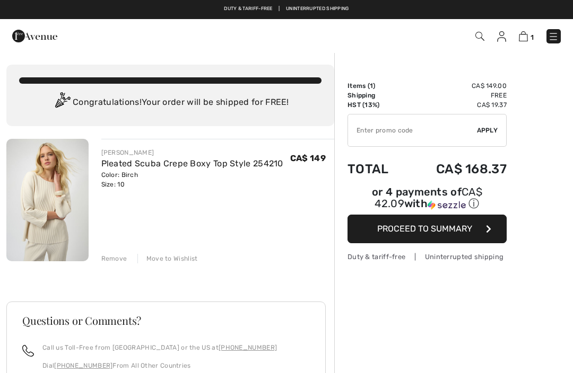
click at [569, 156] on div "Order Summary Details Items ( 1 ) CA$ 149.00 Promo code CA$ 0.00 Shipping Free …" at bounding box center [453, 298] width 239 height 493
click at [556, 37] on img at bounding box center [553, 36] width 11 height 11
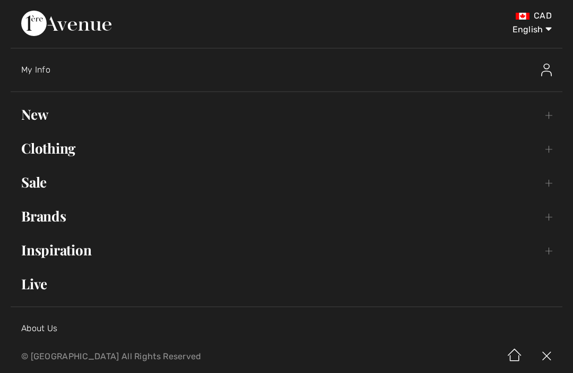
click at [53, 186] on link "Sale Toggle submenu" at bounding box center [286, 182] width 551 height 23
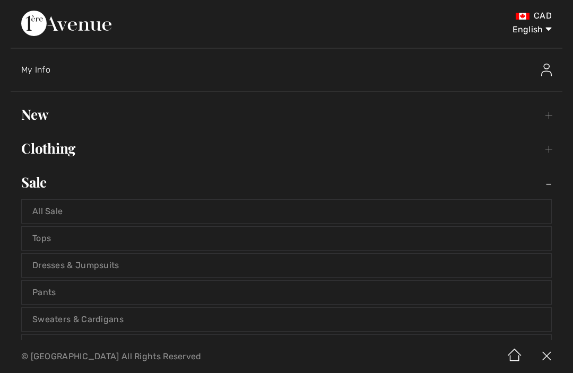
click at [59, 239] on link "Tops" at bounding box center [286, 238] width 529 height 23
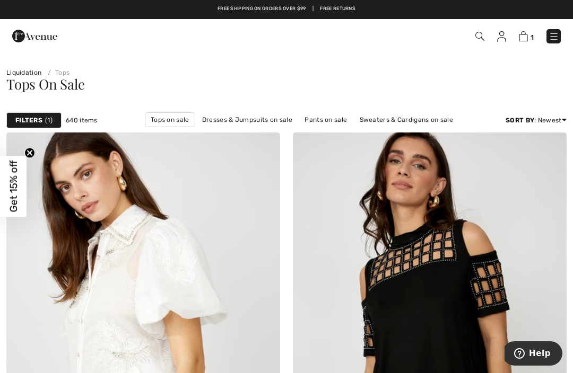
click at [36, 119] on strong "Filters" at bounding box center [28, 121] width 27 height 10
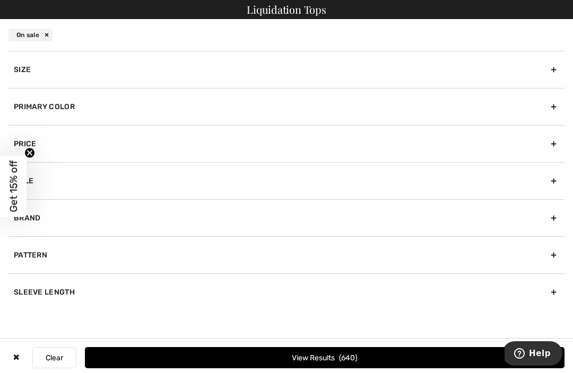
click at [562, 67] on div "Size" at bounding box center [286, 69] width 556 height 37
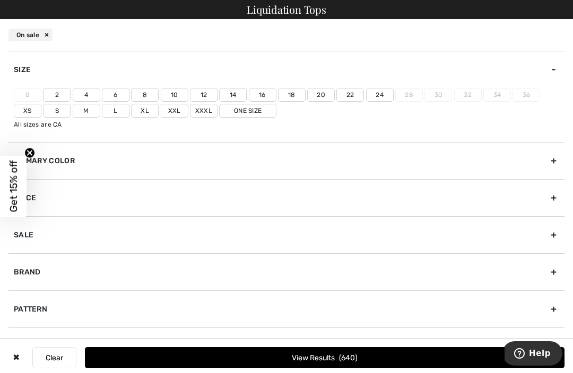
click at [176, 92] on label "10" at bounding box center [175, 95] width 28 height 14
click at [0, 0] on input"] "10" at bounding box center [0, 0] width 0 height 0
click at [89, 109] on label "M" at bounding box center [87, 111] width 28 height 14
click at [0, 0] on input"] "M" at bounding box center [0, 0] width 0 height 0
click at [117, 105] on label "L" at bounding box center [116, 111] width 28 height 14
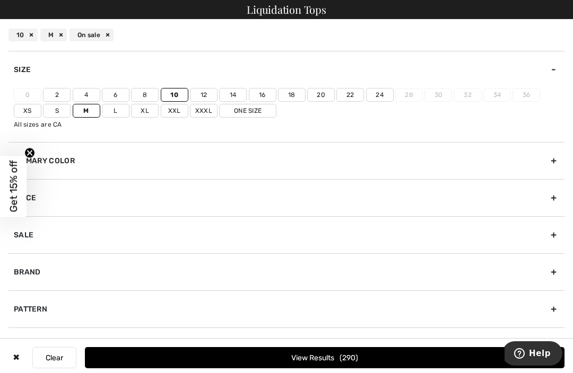
click at [0, 0] on input"] "L" at bounding box center [0, 0] width 0 height 0
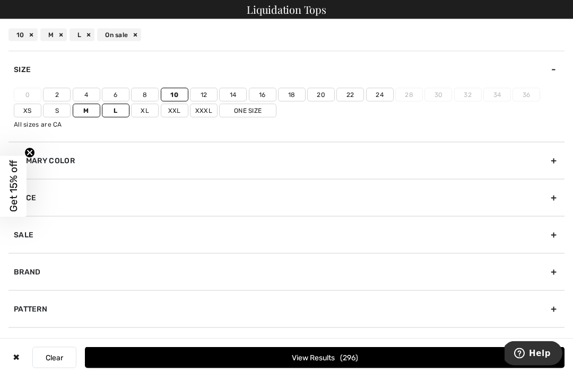
scroll to position [79, 0]
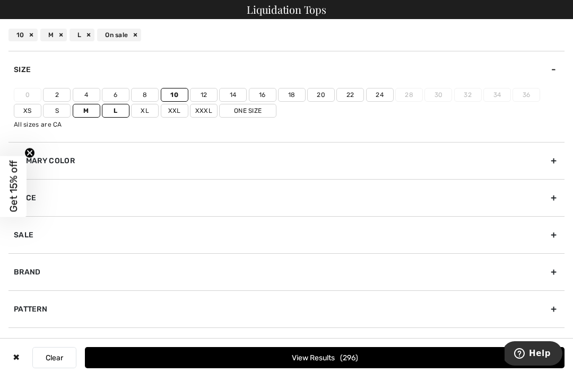
click at [30, 158] on circle "Close teaser" at bounding box center [30, 153] width 10 height 10
click at [372, 369] on button "View Results 296" at bounding box center [324, 357] width 479 height 21
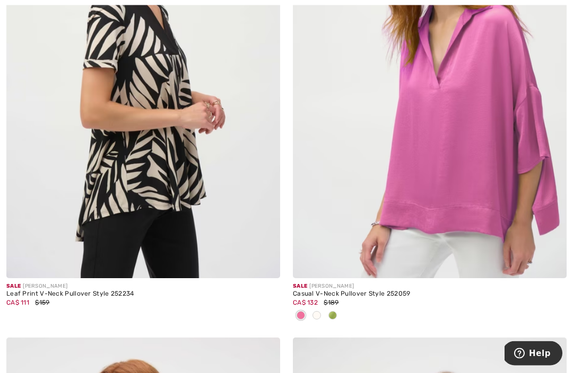
scroll to position [6482, 0]
click at [110, 291] on div "Leaf Print V-Neck Pullover Style 252234" at bounding box center [143, 294] width 274 height 7
click at [270, 252] on span at bounding box center [263, 262] width 21 height 21
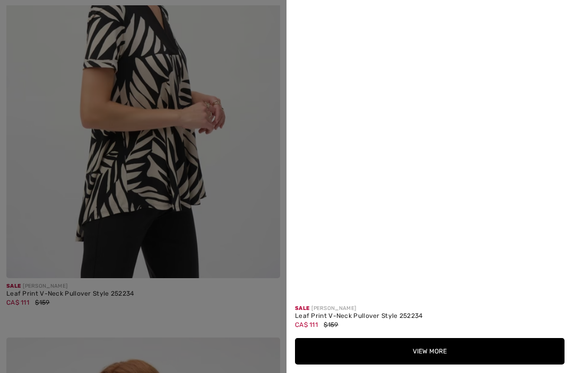
click at [239, 205] on div at bounding box center [286, 186] width 573 height 373
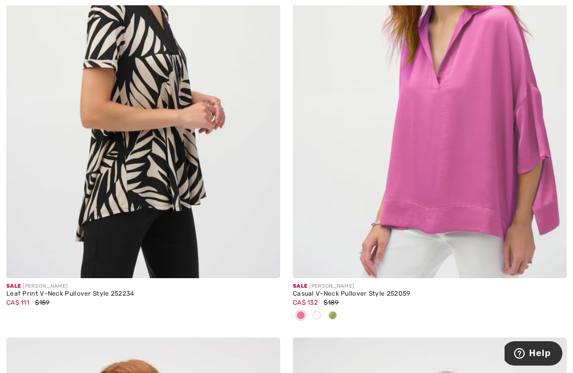
click at [156, 157] on img at bounding box center [143, 73] width 274 height 410
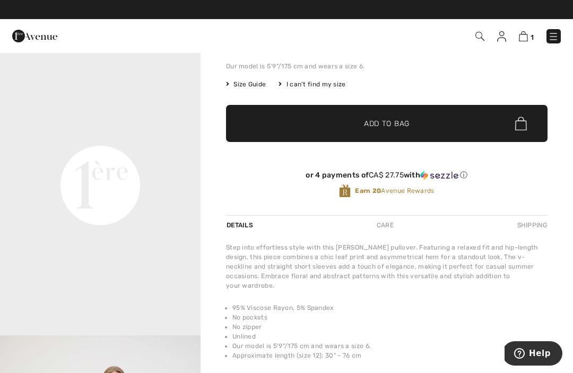
scroll to position [439, 0]
click at [486, 280] on div "Step into effortless style with this Joseph Ribkoff pullover. Featuring a relax…" at bounding box center [386, 267] width 321 height 48
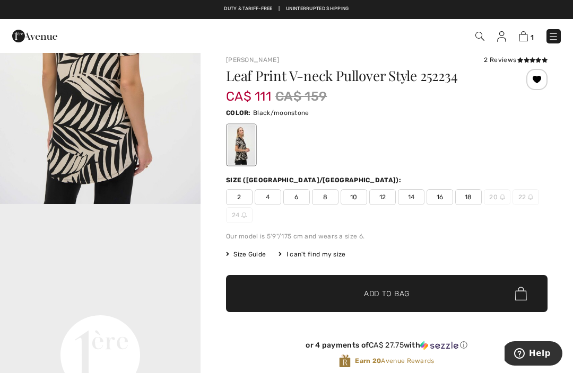
scroll to position [6, 0]
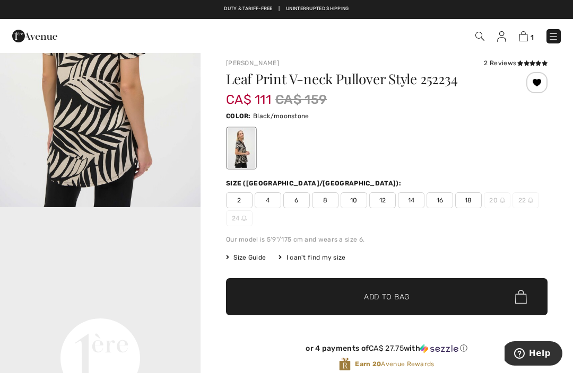
click at [355, 197] on span "10" at bounding box center [353, 200] width 27 height 16
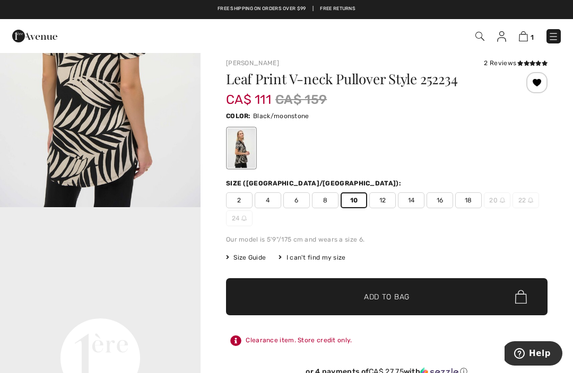
click at [412, 296] on span "✔ Added to Bag Add to Bag" at bounding box center [386, 296] width 321 height 37
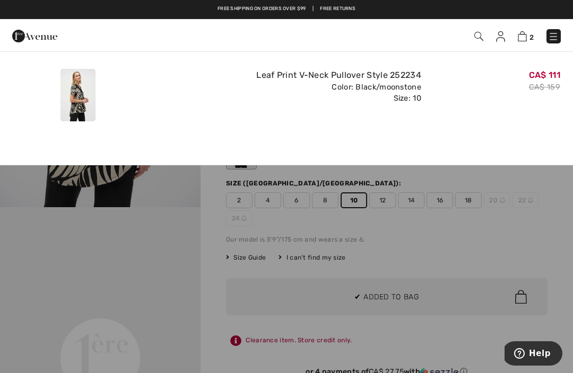
scroll to position [0, 0]
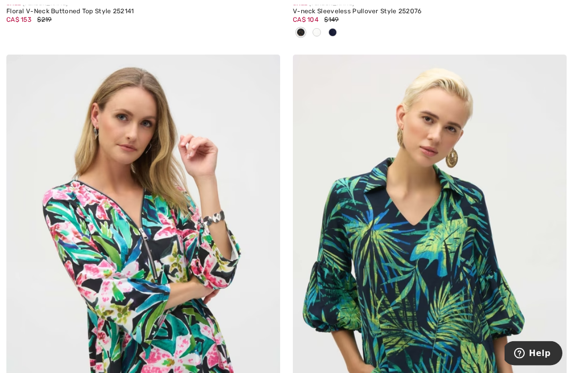
scroll to position [7235, 0]
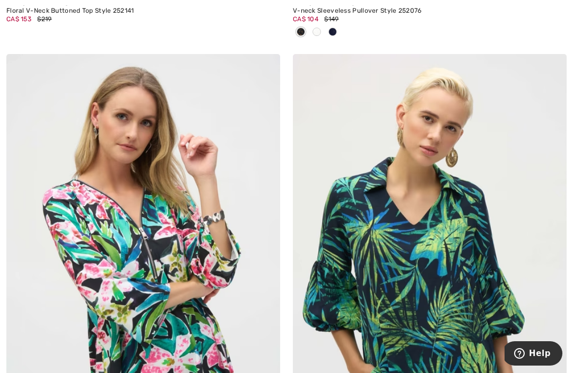
click at [556, 242] on img at bounding box center [430, 259] width 274 height 410
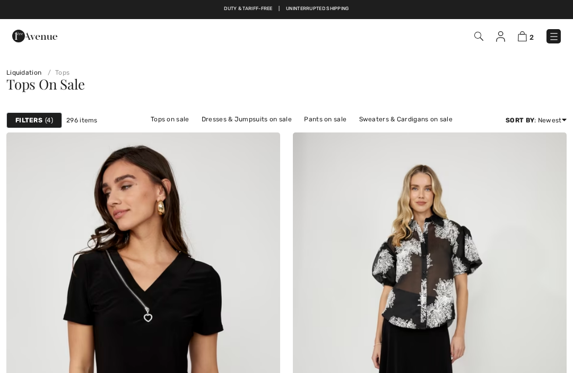
scroll to position [7270, 0]
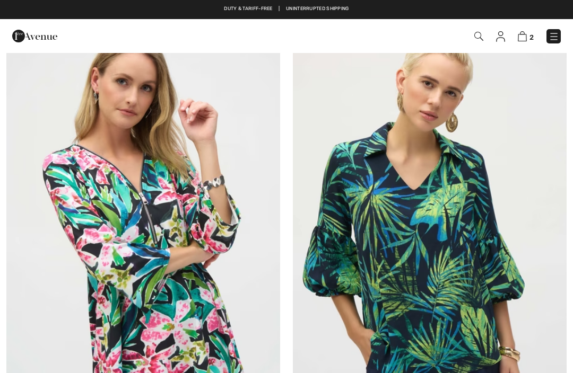
checkbox input "true"
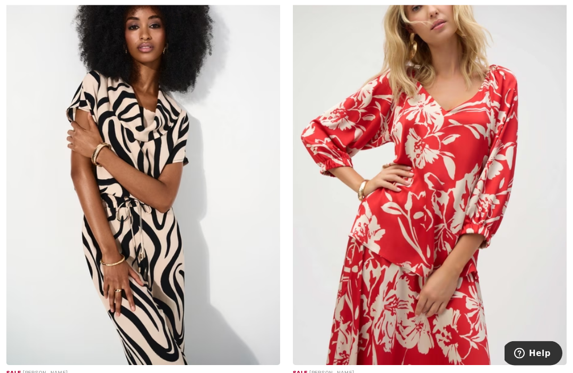
scroll to position [8304, 0]
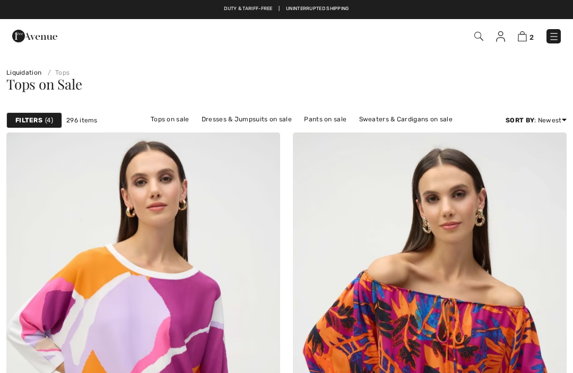
checkbox input "true"
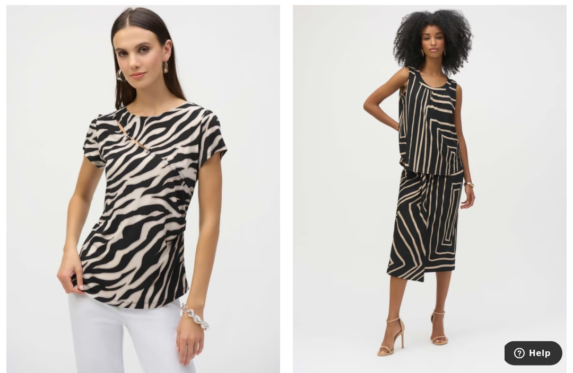
scroll to position [1087, 0]
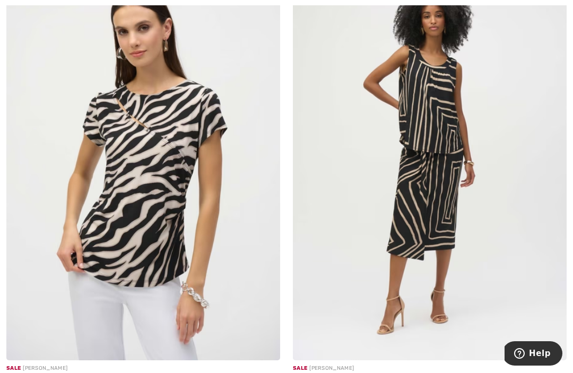
click at [457, 296] on img at bounding box center [430, 155] width 274 height 410
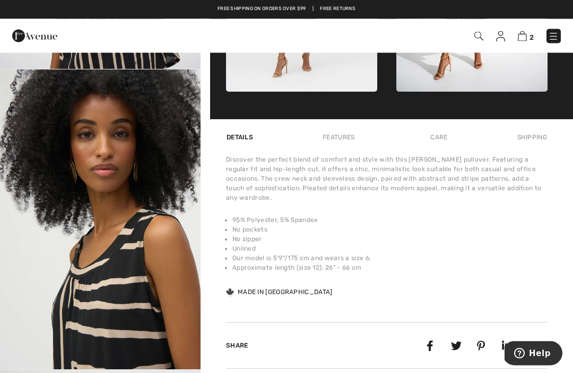
scroll to position [584, 0]
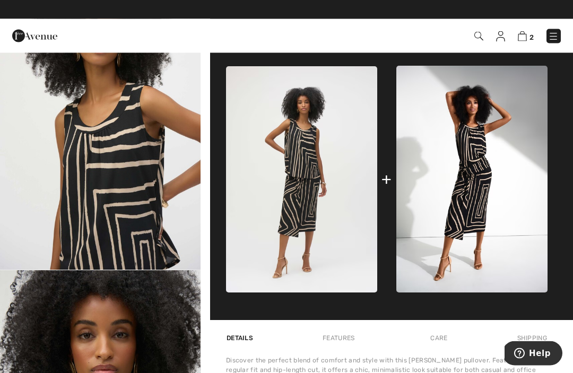
scroll to position [383, 0]
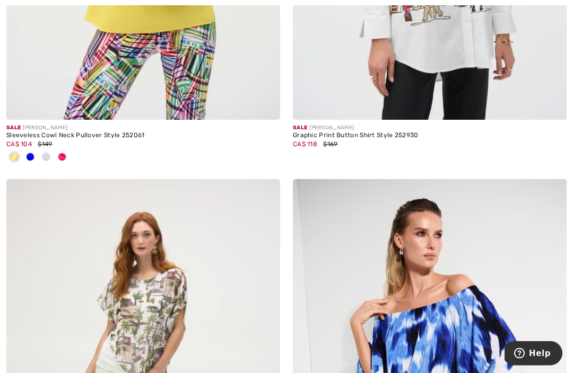
scroll to position [4654, 0]
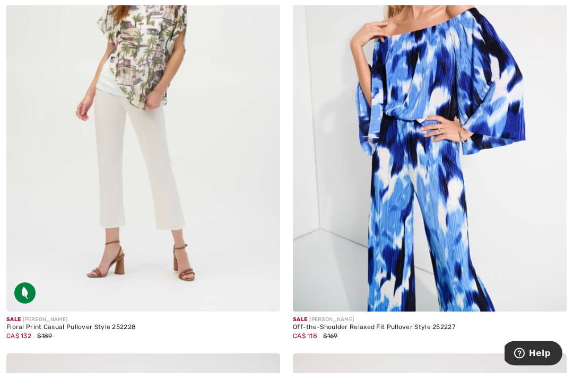
click at [556, 286] on span at bounding box center [550, 296] width 21 height 21
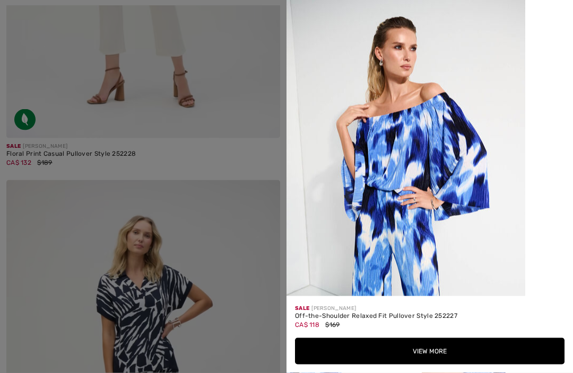
scroll to position [5105, 0]
click at [244, 193] on div at bounding box center [286, 186] width 573 height 373
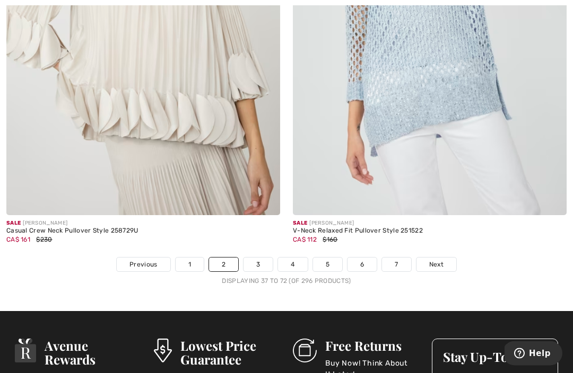
scroll to position [8372, 0]
click at [267, 258] on link "3" at bounding box center [257, 265] width 29 height 14
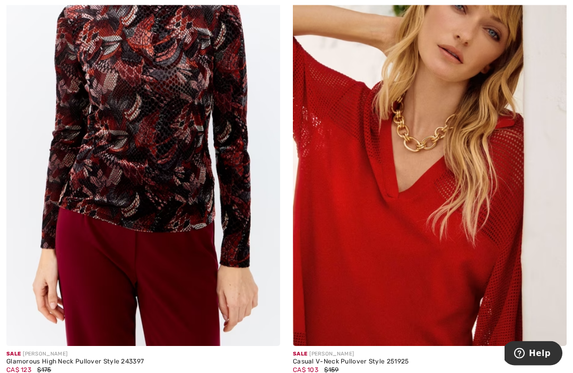
scroll to position [1102, 0]
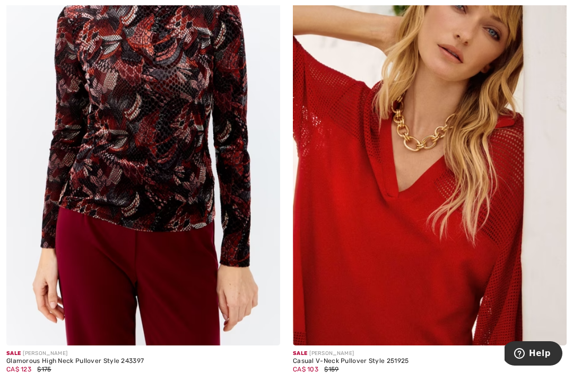
click at [471, 307] on img at bounding box center [430, 140] width 274 height 410
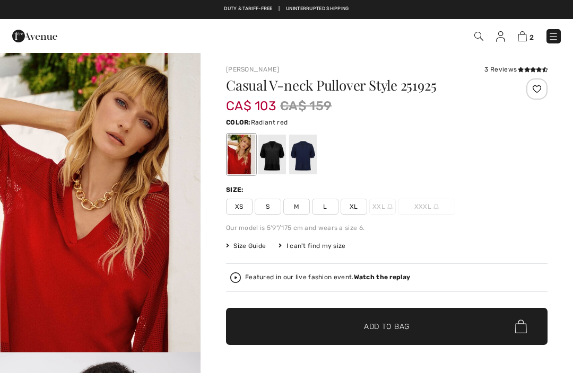
checkbox input "true"
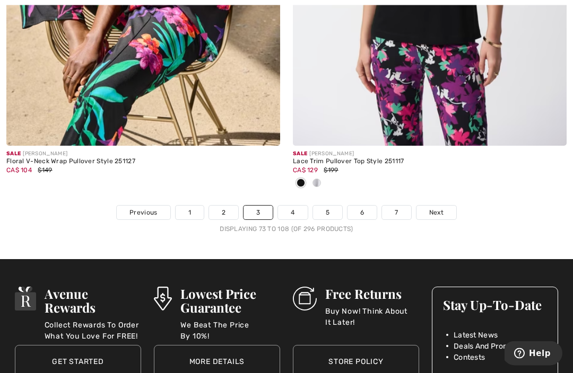
scroll to position [8463, 0]
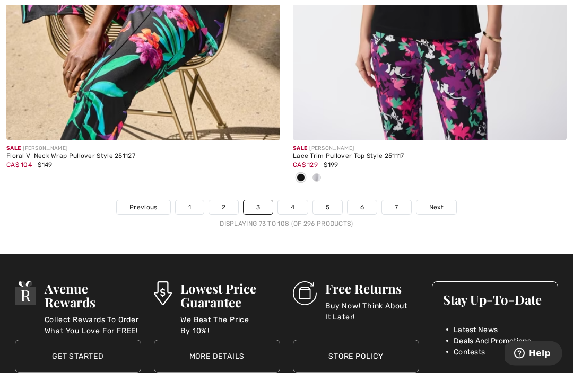
click at [443, 203] on span "Next" at bounding box center [436, 208] width 14 height 10
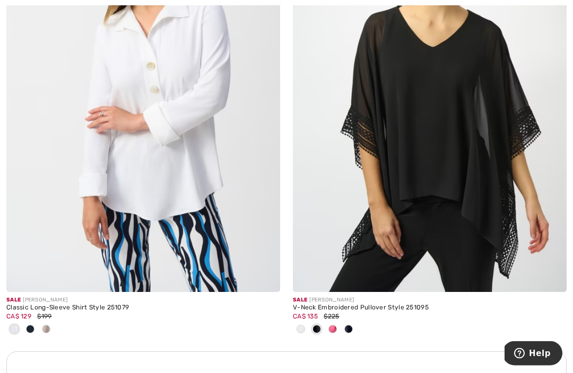
scroll to position [2599, 0]
click at [217, 256] on img at bounding box center [143, 87] width 274 height 410
